Goal: Task Accomplishment & Management: Use online tool/utility

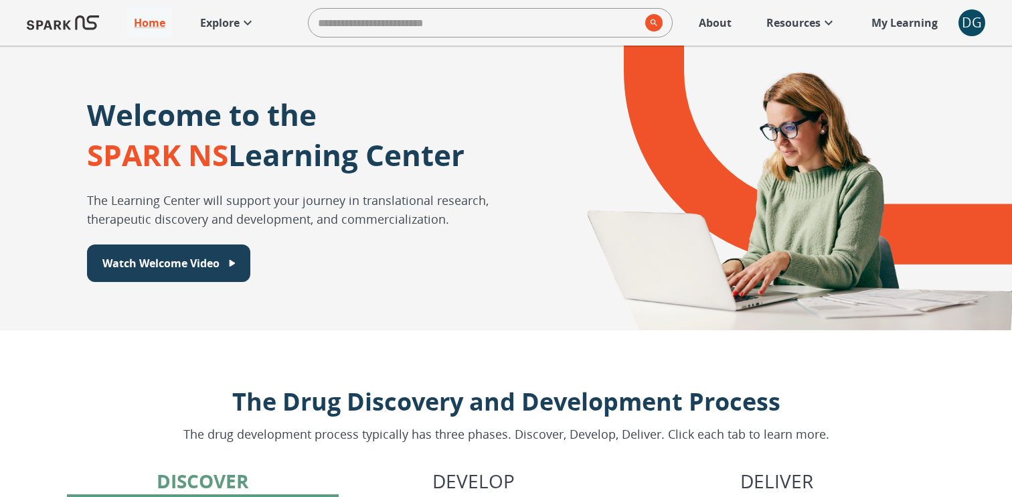
click at [961, 21] on div "DG" at bounding box center [972, 22] width 27 height 27
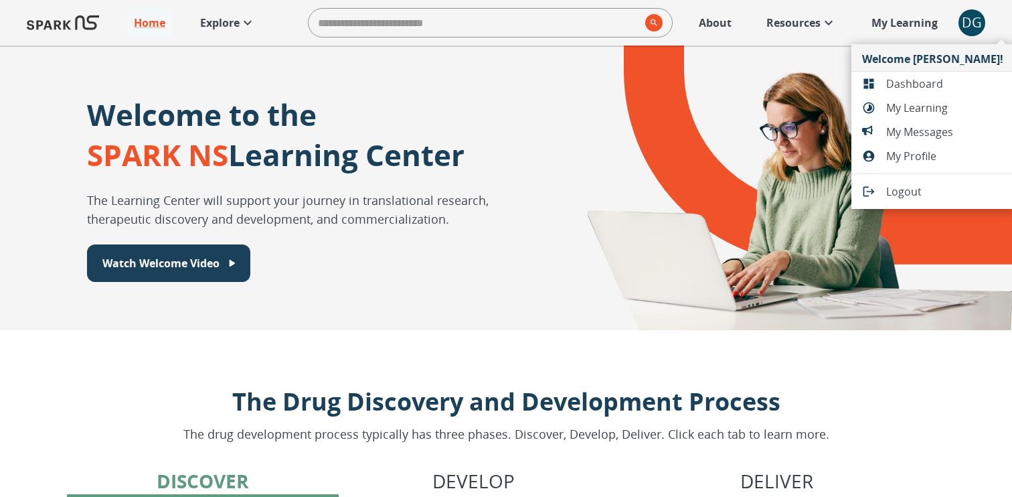
click at [908, 78] on span "Dashboard" at bounding box center [944, 84] width 117 height 16
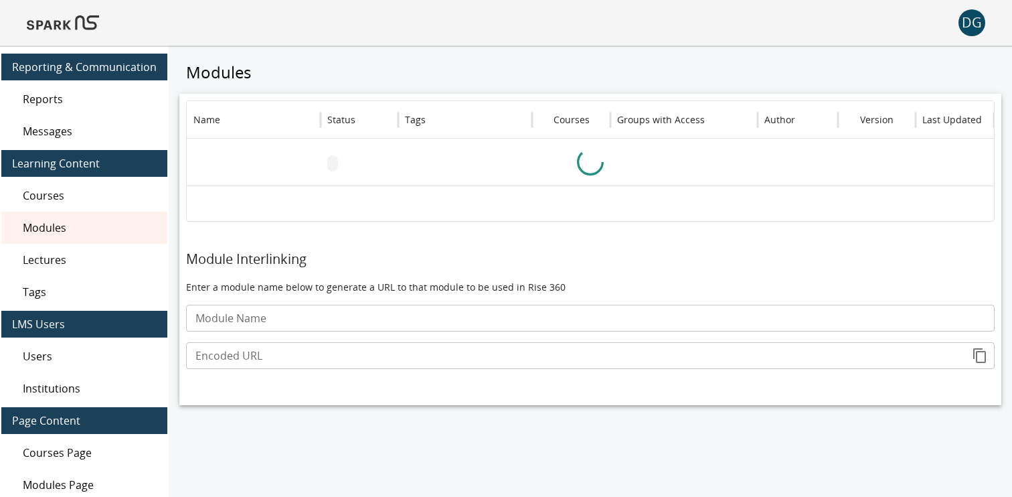
click at [46, 104] on span "Reports" at bounding box center [90, 99] width 134 height 16
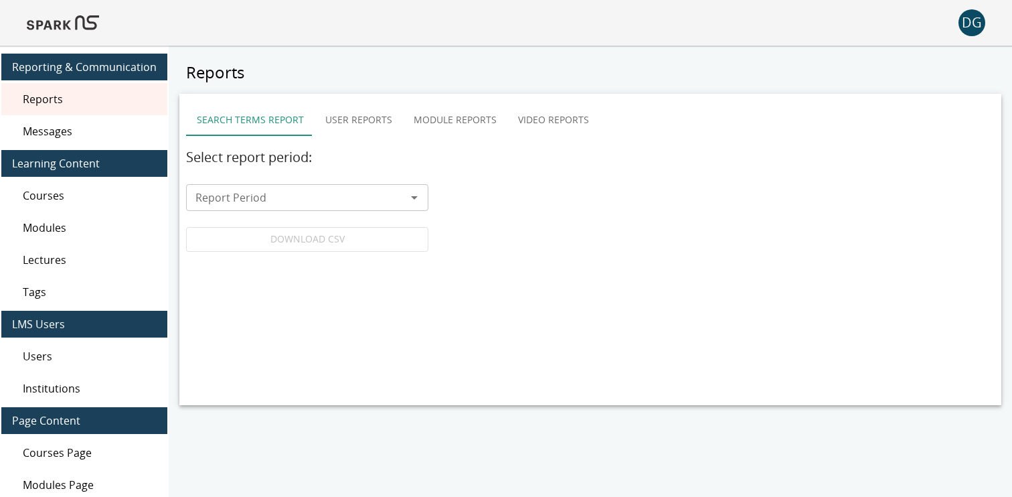
click at [532, 121] on button "Video Reports" at bounding box center [553, 120] width 92 height 32
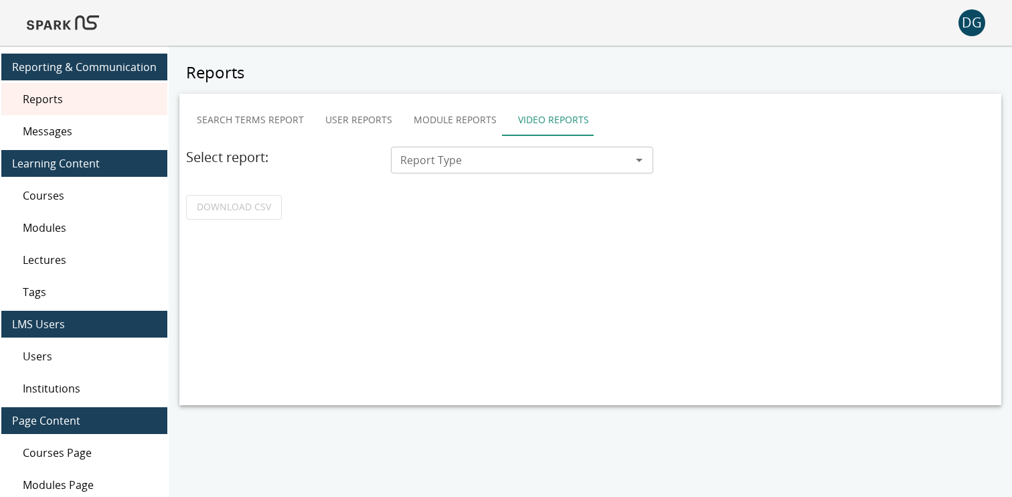
click at [479, 167] on input "Report Type" at bounding box center [511, 160] width 232 height 19
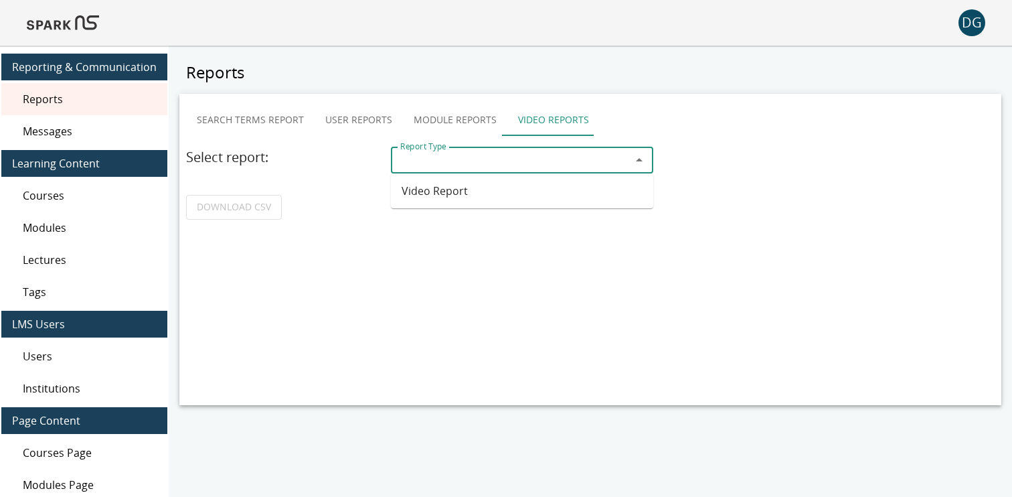
click at [450, 197] on li "Video Report" at bounding box center [522, 191] width 262 height 24
type input "**********"
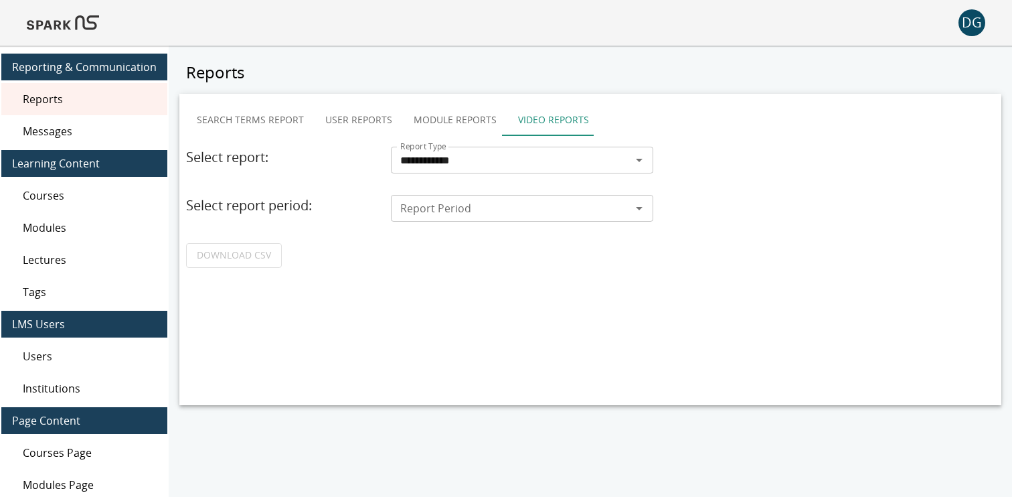
click at [422, 218] on div "Report Period" at bounding box center [522, 208] width 262 height 27
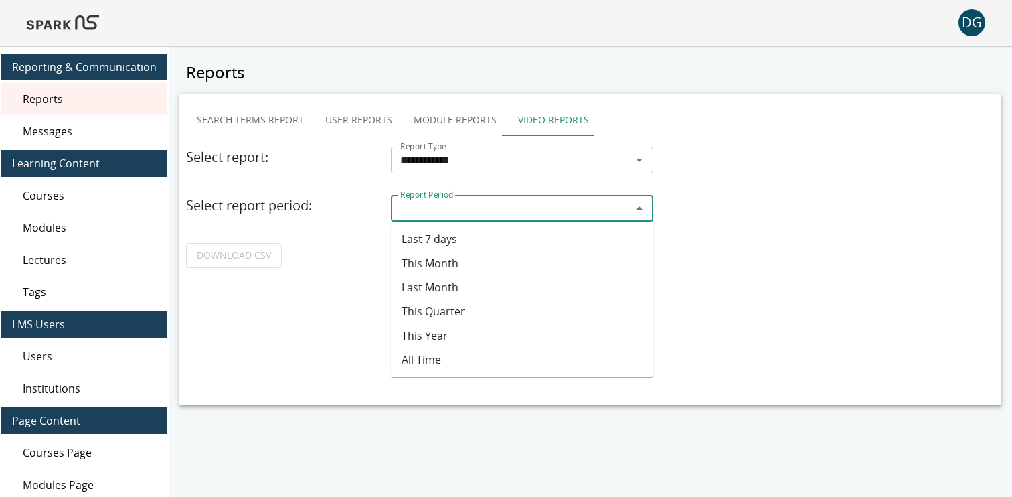
click at [416, 235] on li "Last 7 days" at bounding box center [522, 239] width 262 height 24
type input "**********"
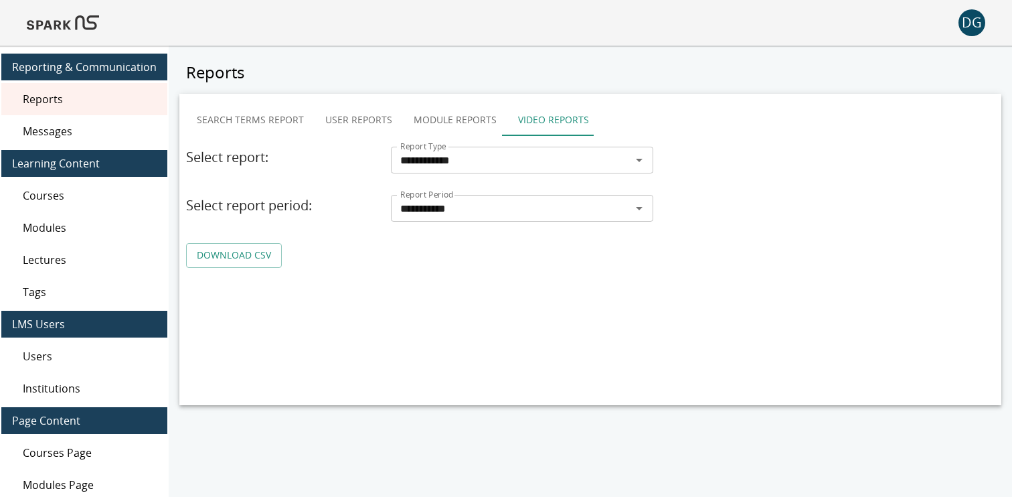
click at [255, 248] on link "DOWNLOAD CSV" at bounding box center [234, 255] width 96 height 25
